Goal: Task Accomplishment & Management: Use online tool/utility

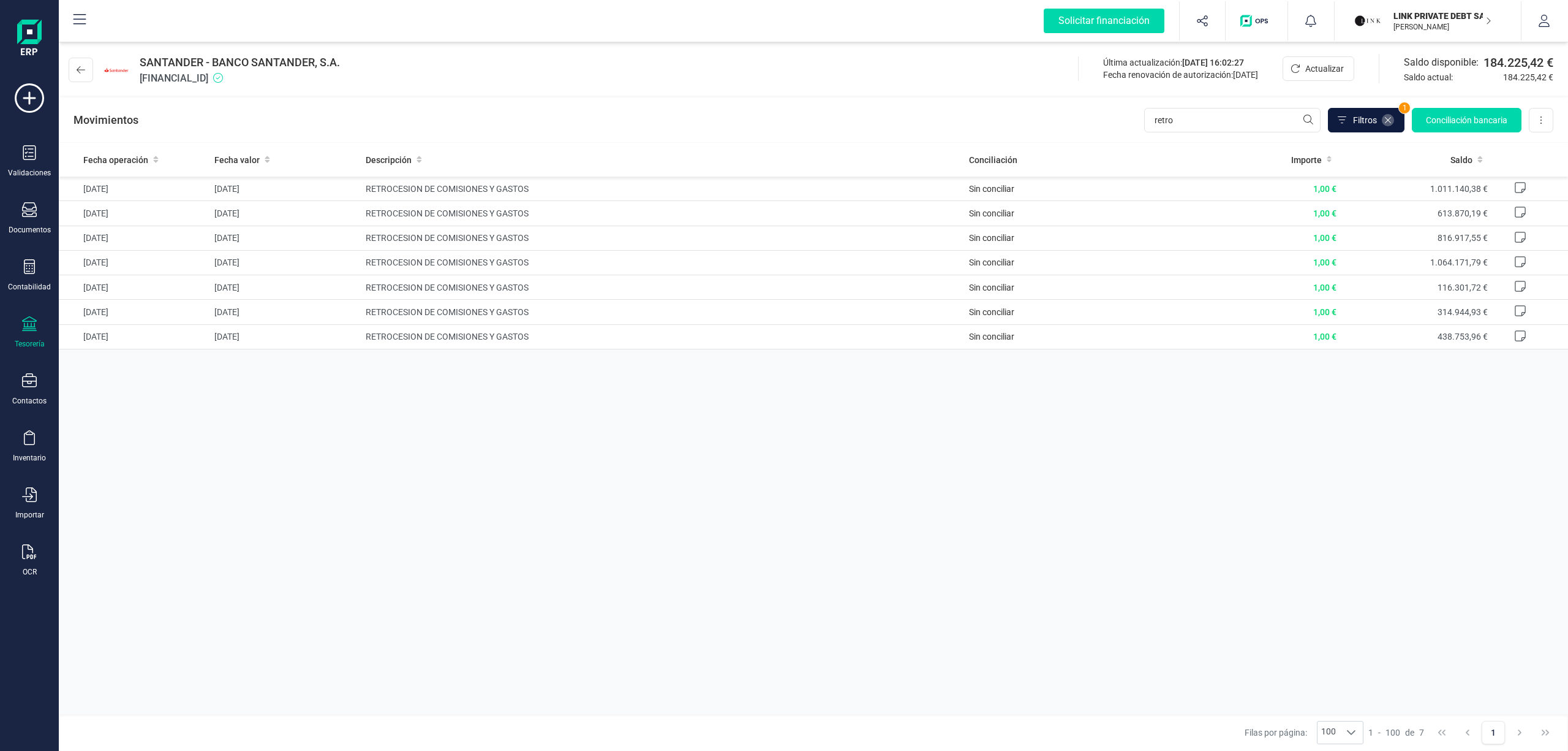
click at [1387, 121] on icon at bounding box center [1388, 120] width 10 height 10
click at [1422, 18] on p "LINK PRIVATE DEBT SA" at bounding box center [1442, 16] width 98 height 12
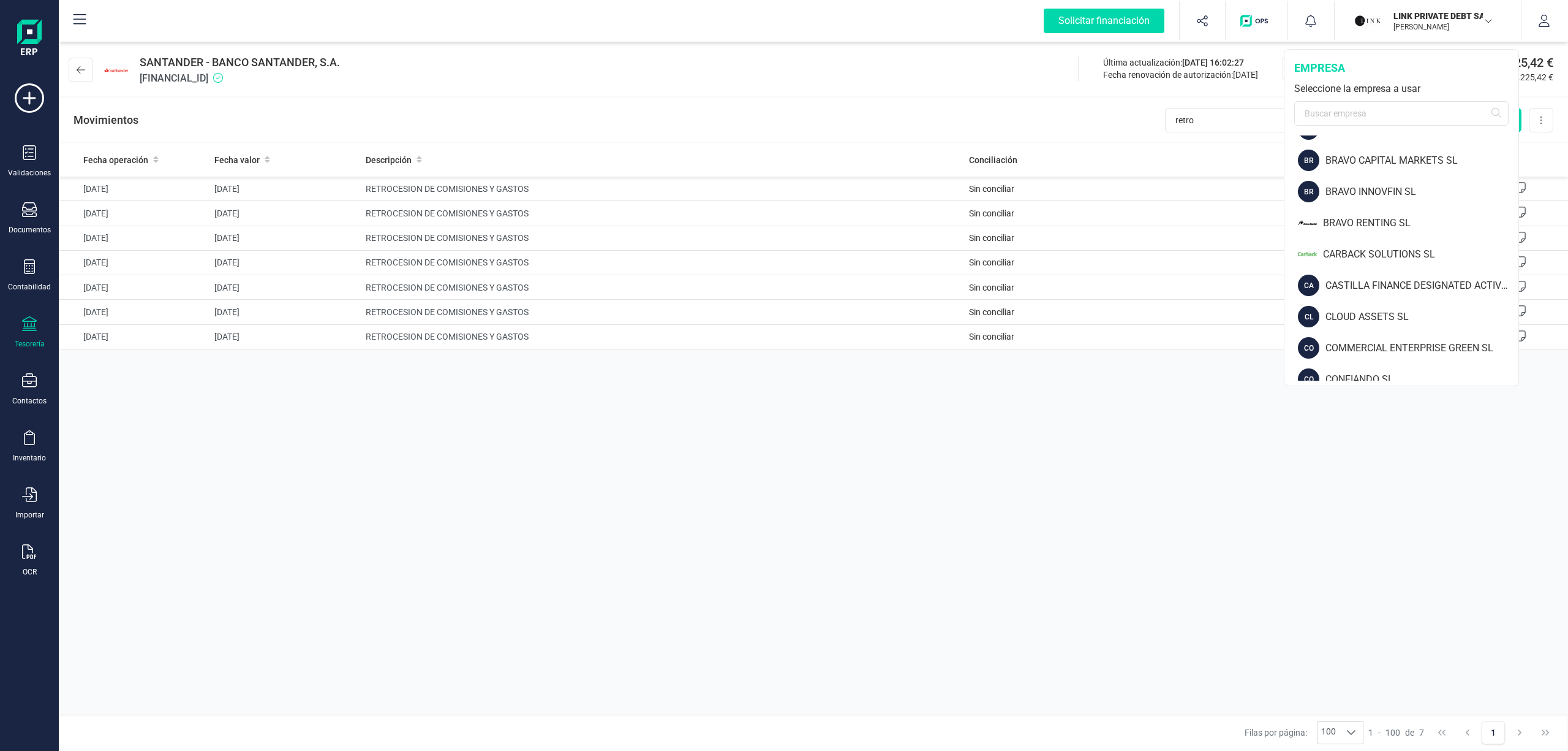
scroll to position [201, 0]
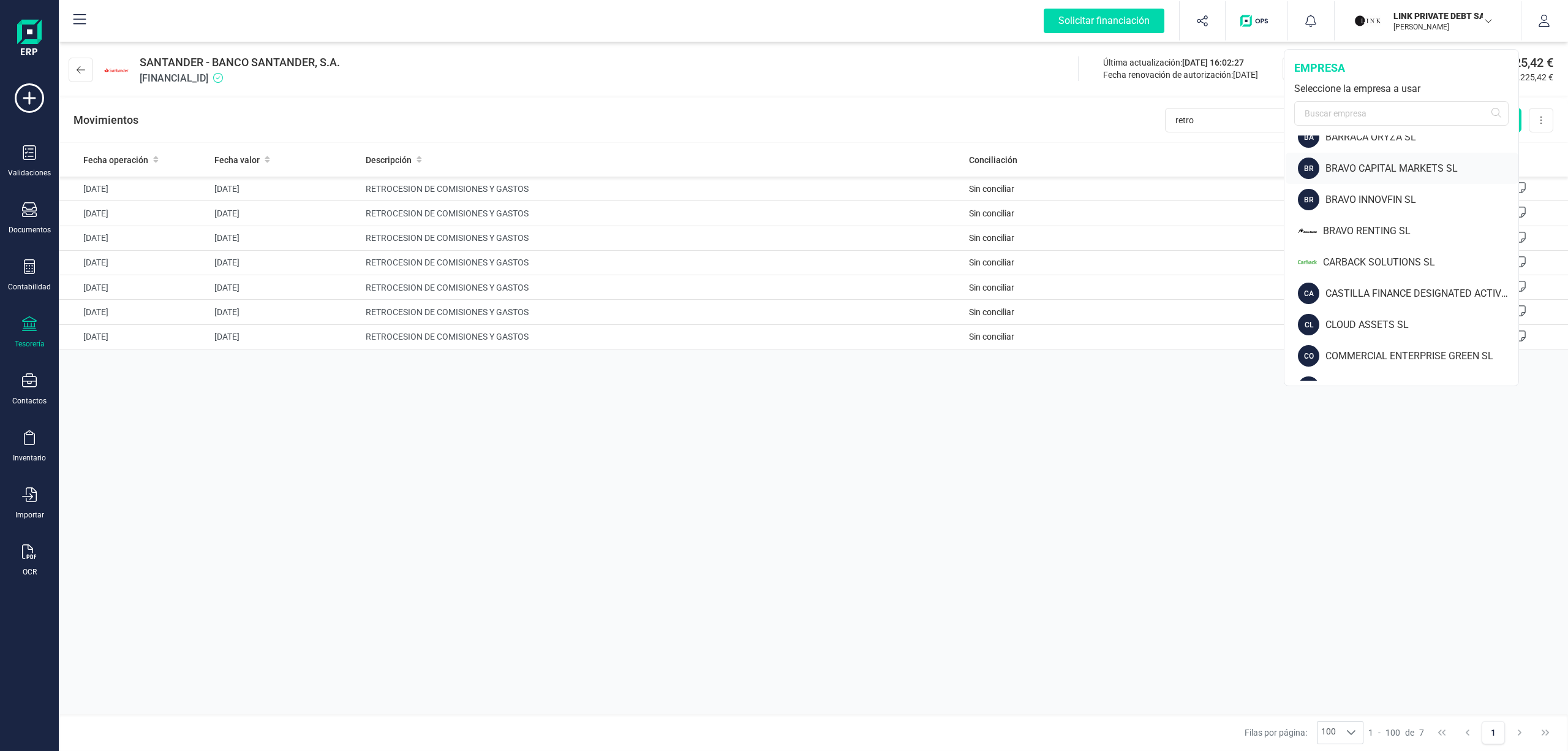
click at [1380, 164] on div "BRAVO CAPITAL MARKETS SL" at bounding box center [1421, 168] width 193 height 15
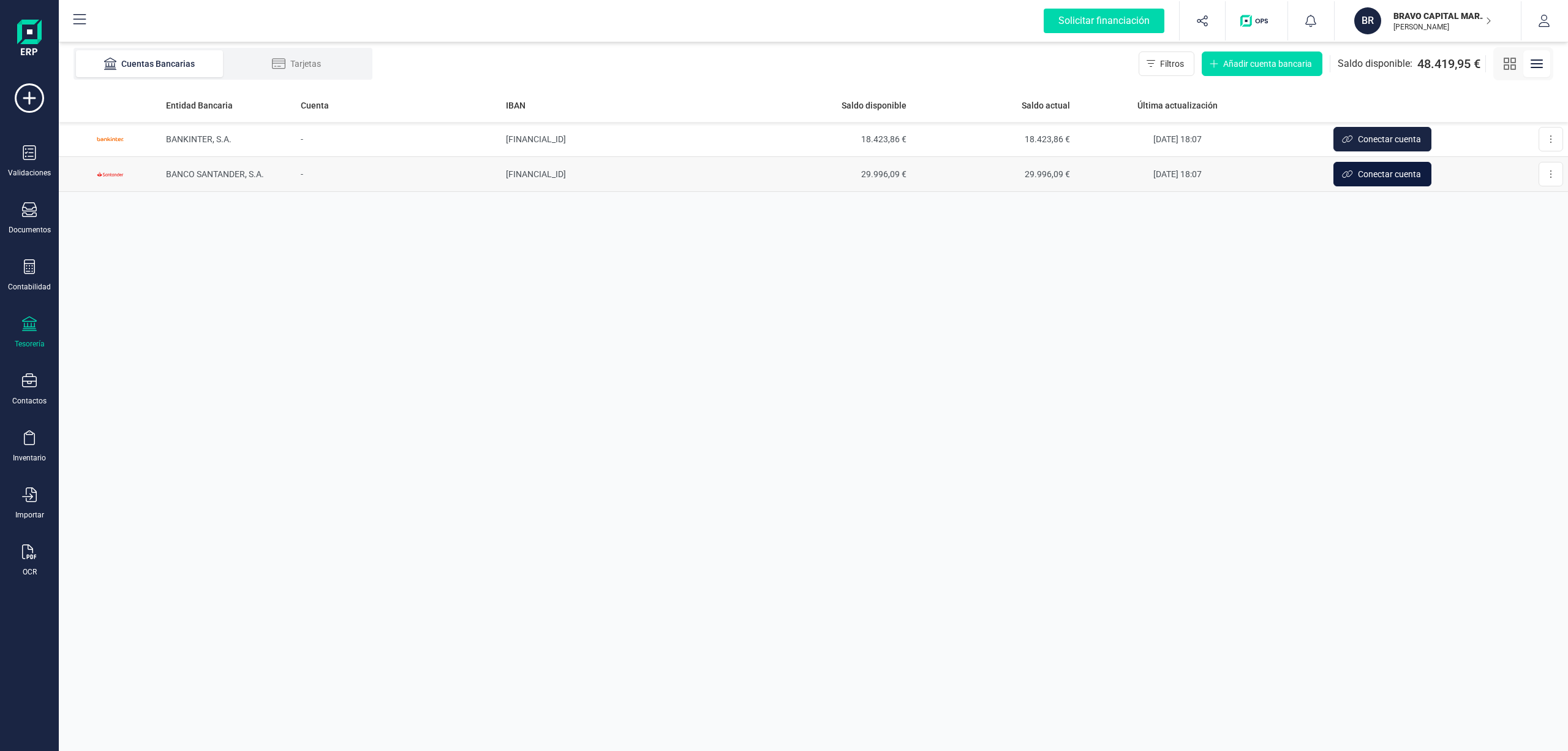
click at [1367, 179] on span "Conectar cuenta" at bounding box center [1389, 174] width 63 height 12
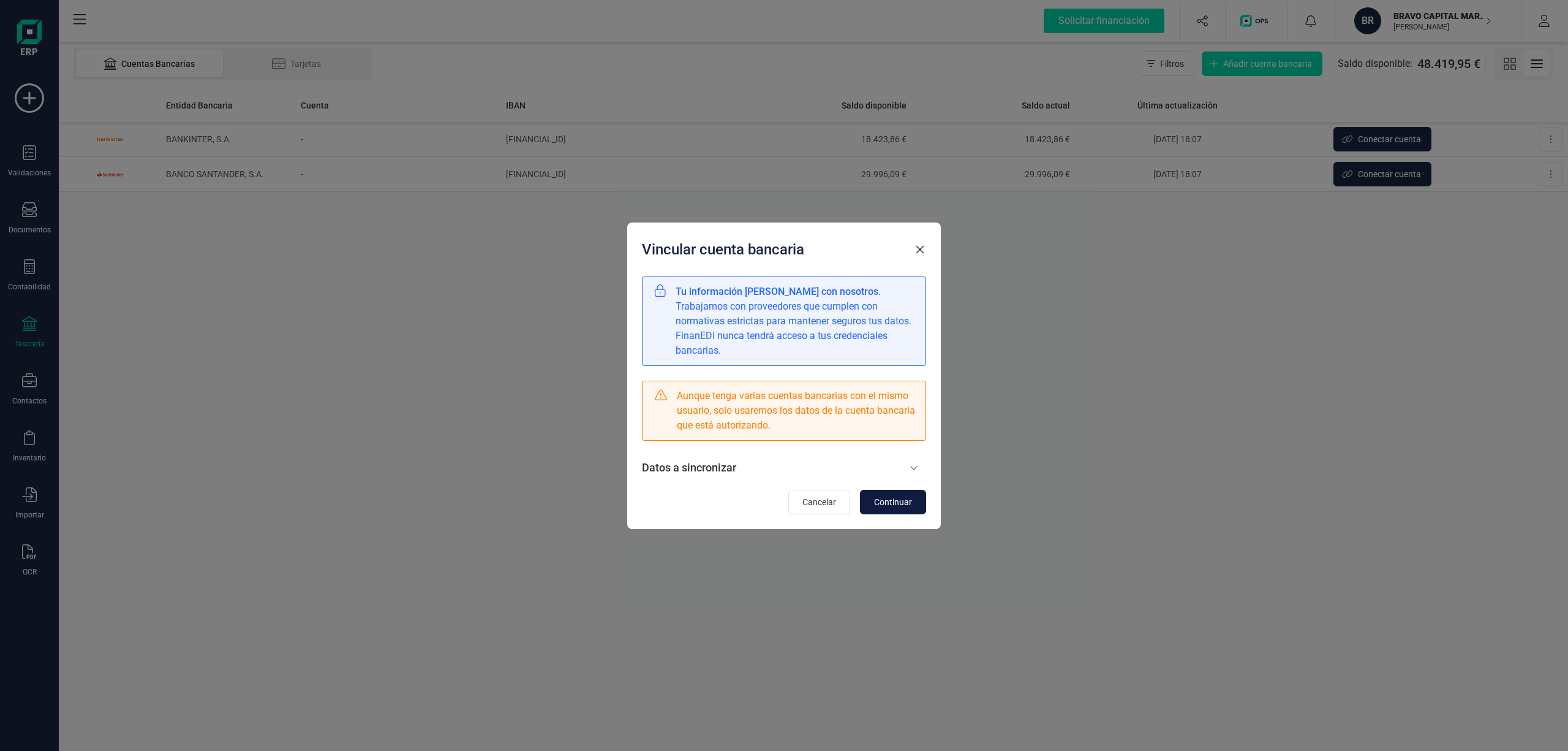
click at [884, 500] on span "Continuar" at bounding box center [892, 501] width 38 height 12
click at [876, 504] on span "Continuar" at bounding box center [892, 501] width 38 height 12
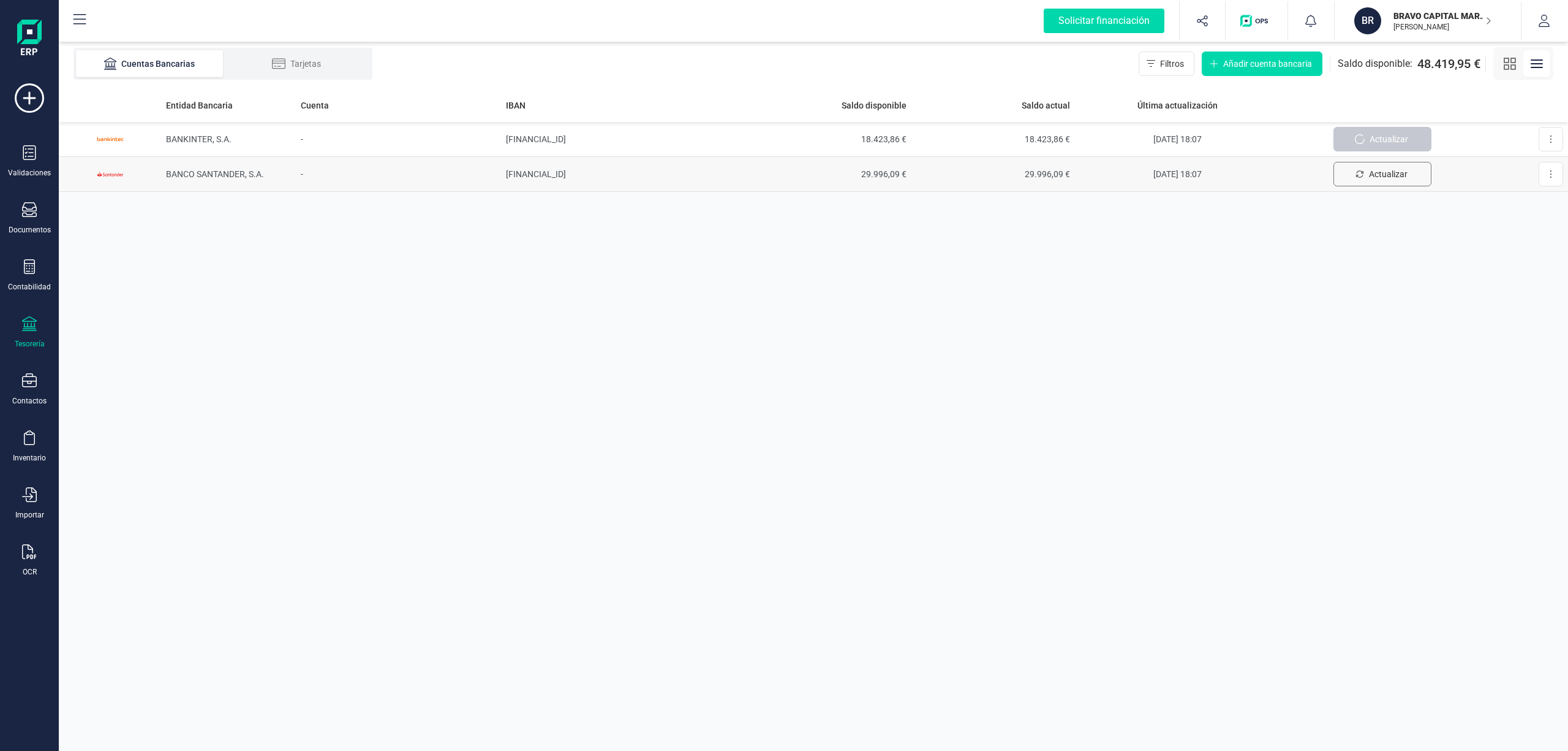
click at [1375, 174] on span "Actualizar" at bounding box center [1388, 174] width 38 height 12
click at [1397, 20] on p "BRAVO CAPITAL MARKETS SL" at bounding box center [1442, 16] width 98 height 12
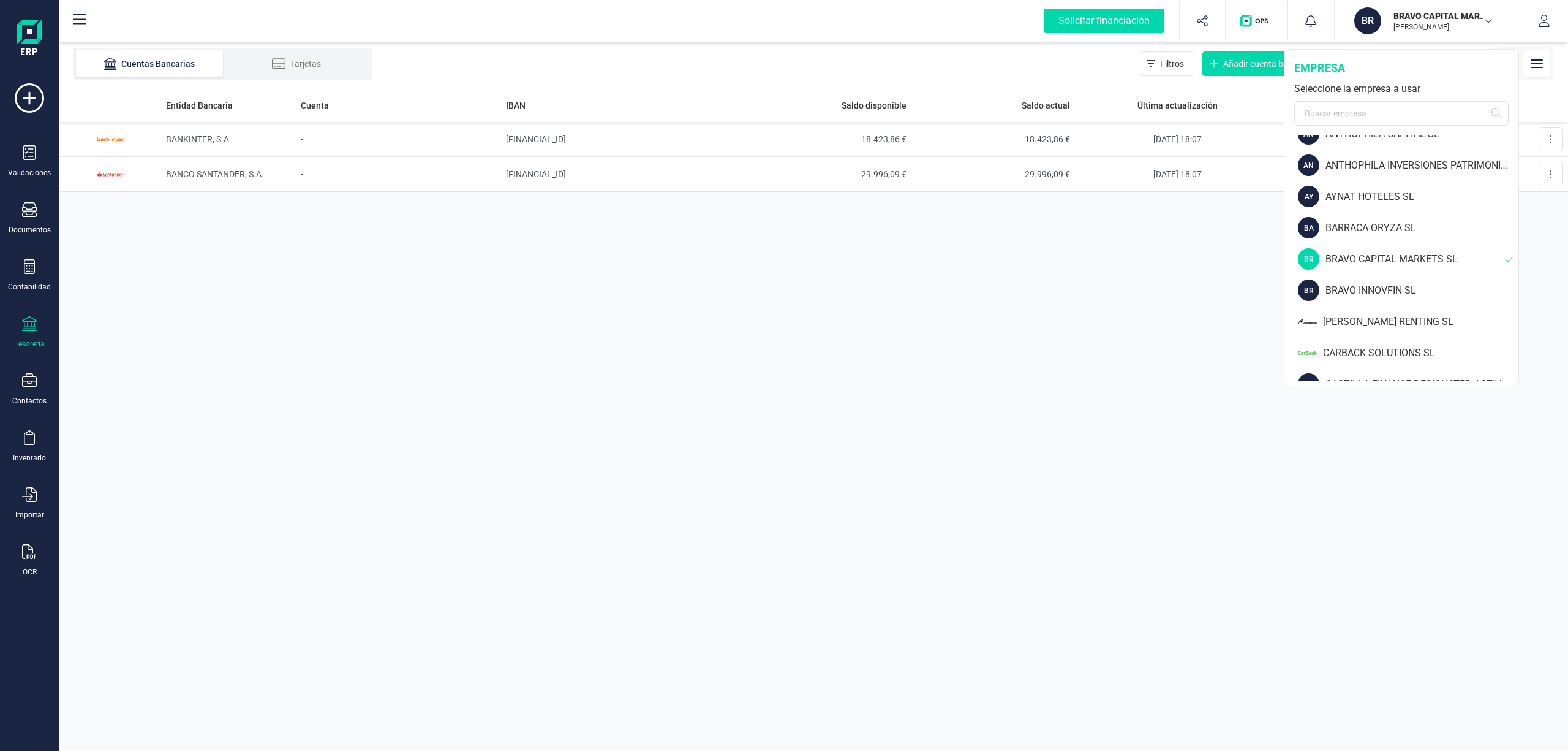
scroll to position [119, 0]
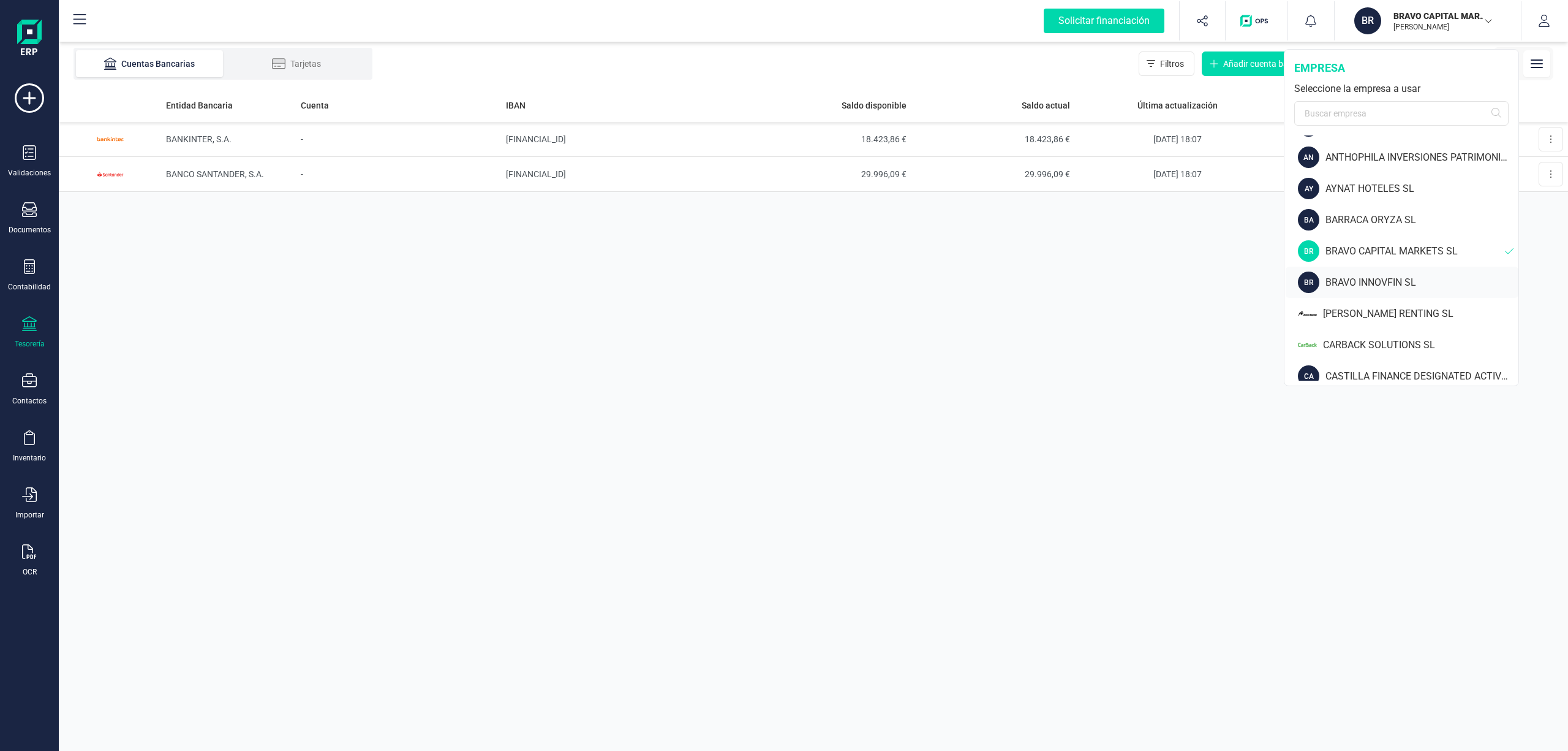
click at [1379, 275] on div "BRAVO INNOVFIN SL" at bounding box center [1421, 283] width 193 height 15
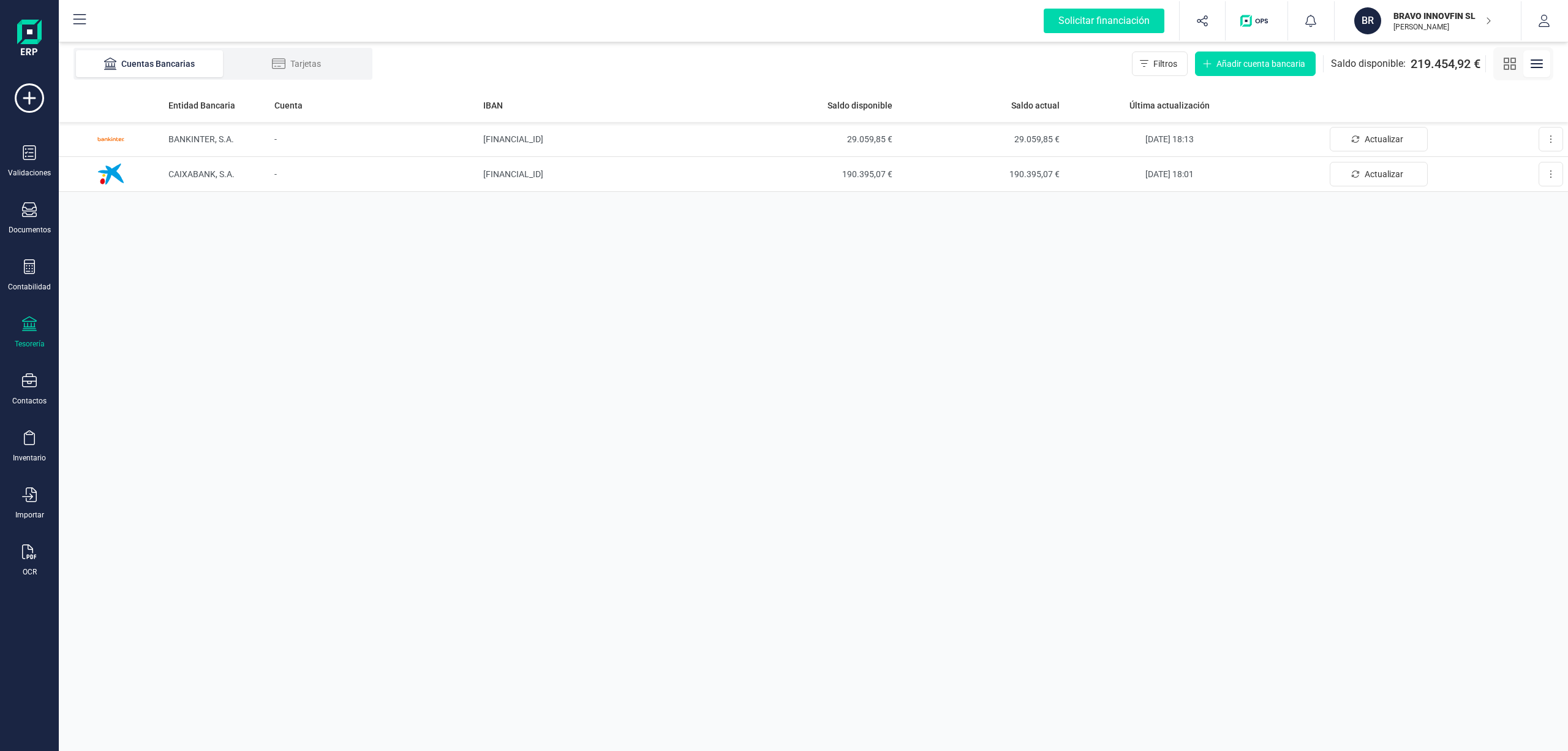
click at [1405, 12] on p "BRAVO INNOVFIN SL" at bounding box center [1442, 16] width 98 height 12
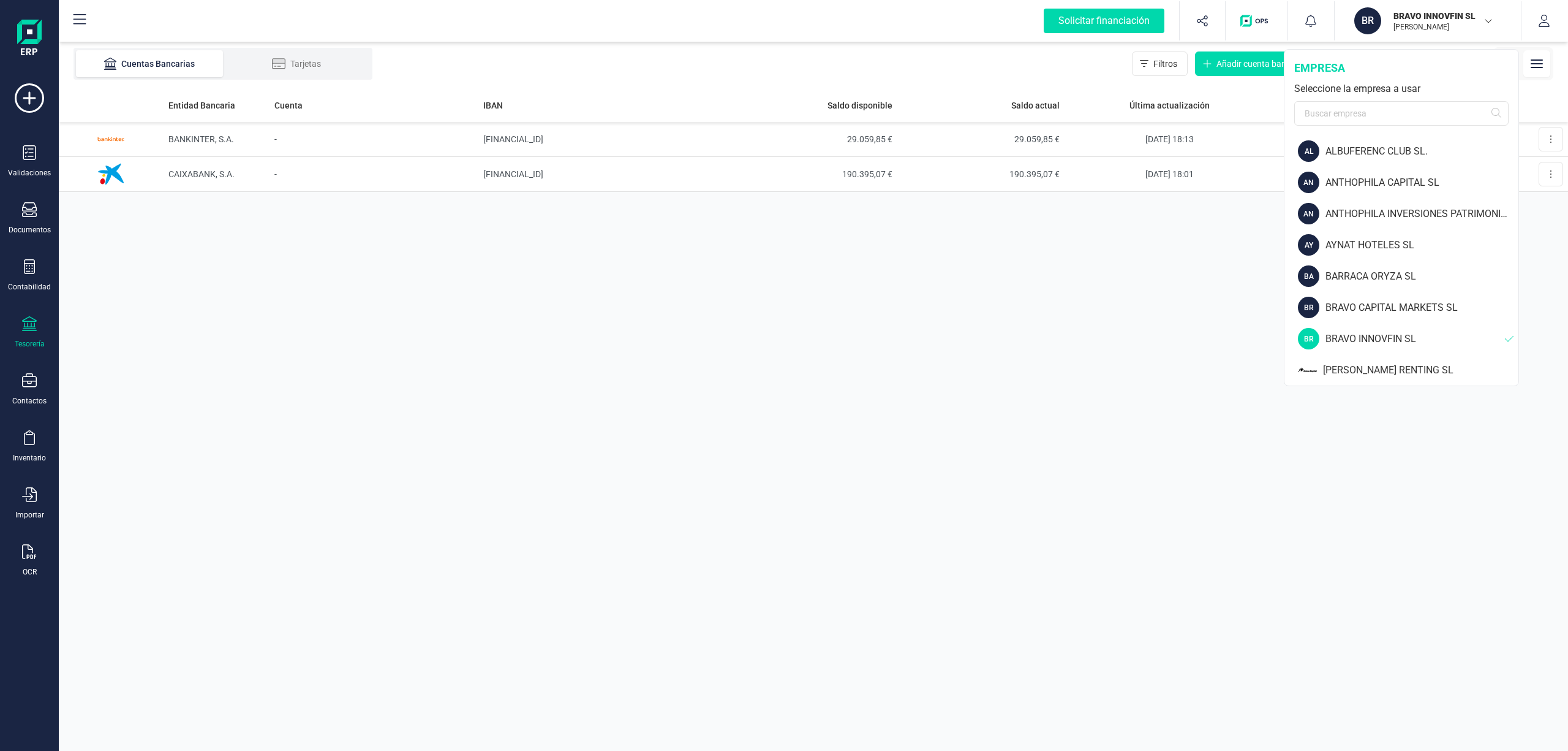
scroll to position [90, 0]
click at [1205, 278] on div "Entidad Bancaria Cuenta IBAN Saldo disponible Saldo actual Última actualización…" at bounding box center [813, 419] width 1509 height 663
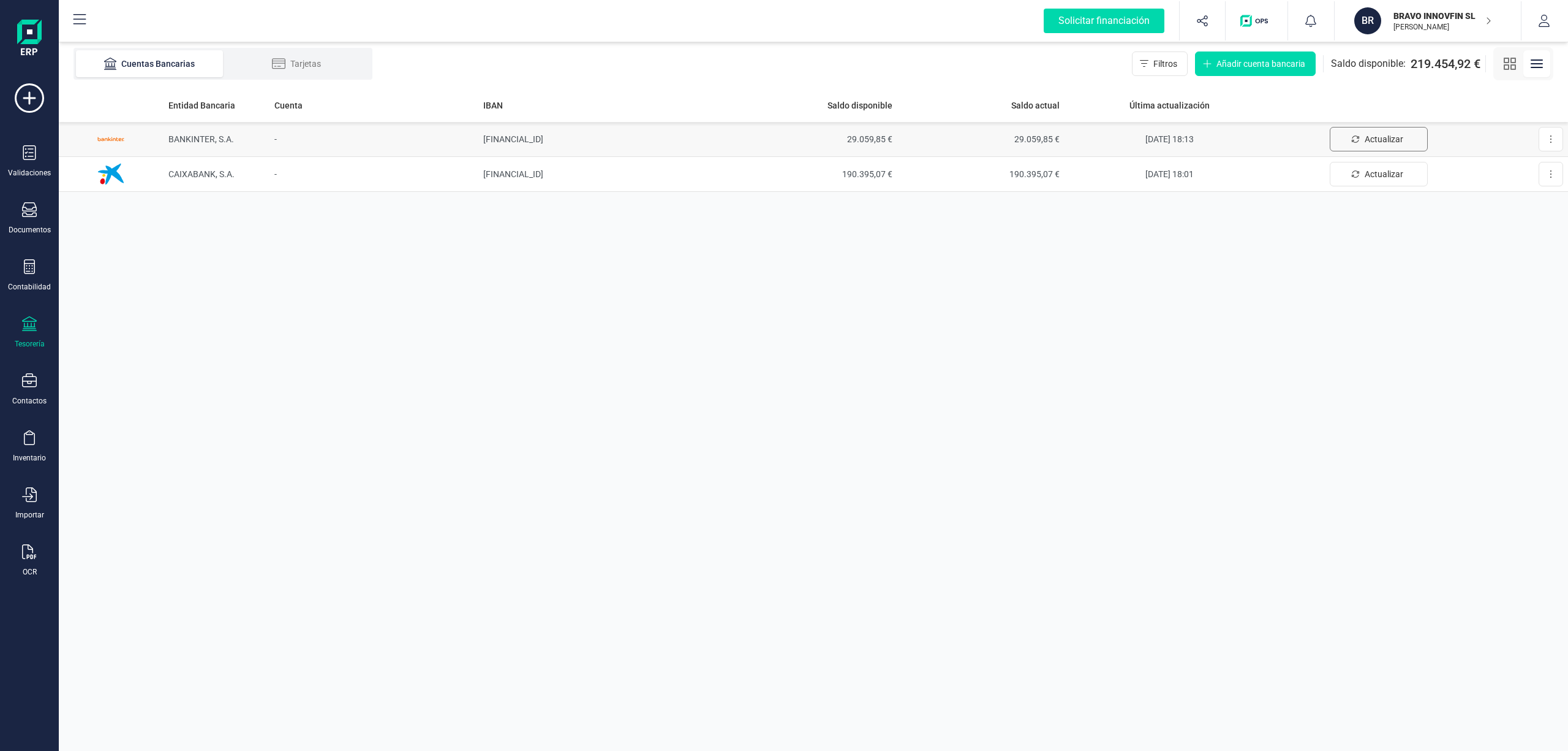
click at [1385, 138] on span "Actualizar" at bounding box center [1384, 139] width 38 height 12
